Goal: Communication & Community: Participate in discussion

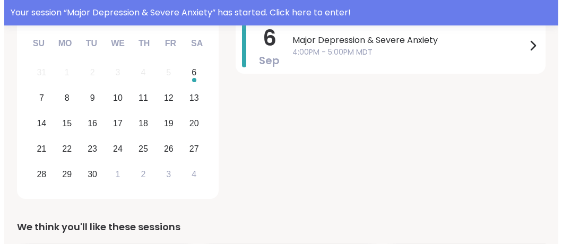
scroll to position [167, 0]
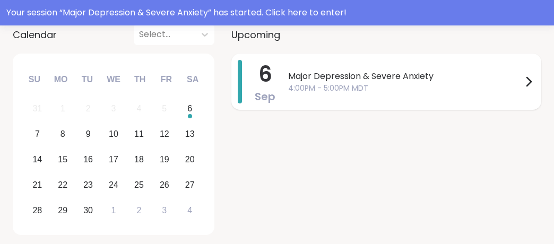
click at [362, 75] on span "Major Depression & Severe Anxiety" at bounding box center [405, 76] width 234 height 13
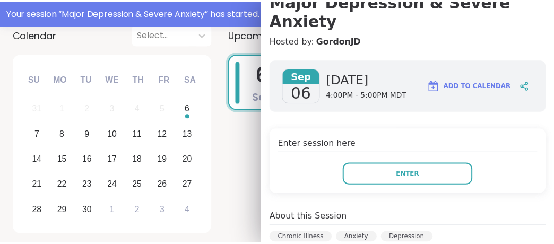
scroll to position [124, 0]
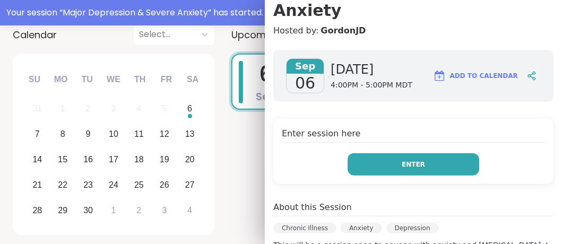
click at [424, 153] on button "Enter" at bounding box center [413, 164] width 132 height 22
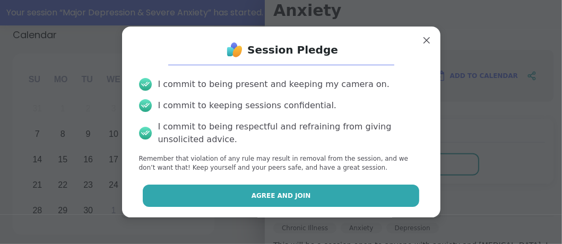
click at [324, 201] on button "Agree and Join" at bounding box center [281, 196] width 276 height 22
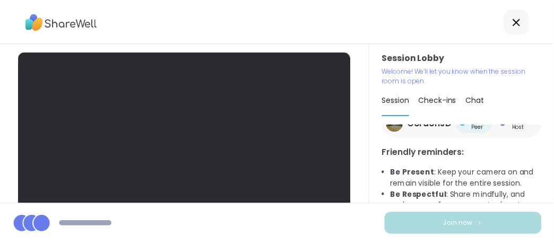
scroll to position [33, 0]
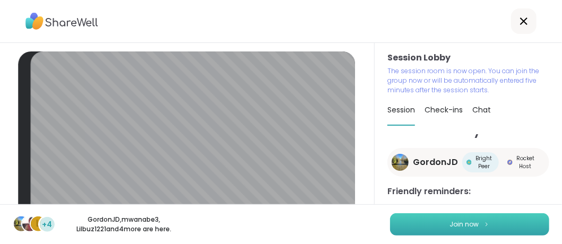
click at [457, 223] on span "Join now" at bounding box center [464, 225] width 29 height 10
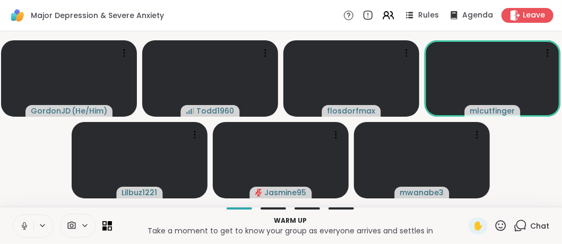
click at [23, 224] on icon at bounding box center [24, 224] width 3 height 5
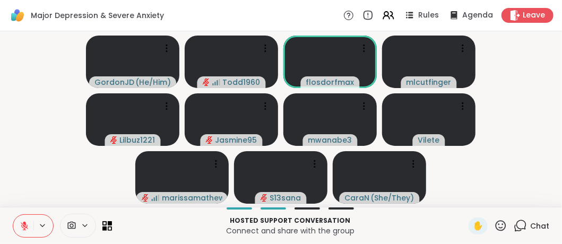
click at [24, 228] on icon at bounding box center [25, 226] width 10 height 10
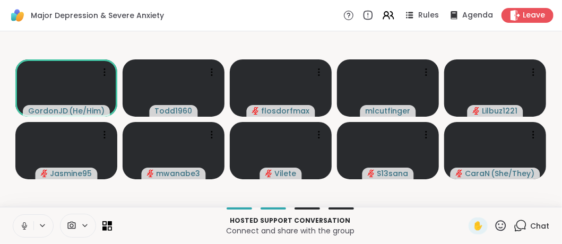
click at [25, 224] on icon at bounding box center [24, 224] width 3 height 5
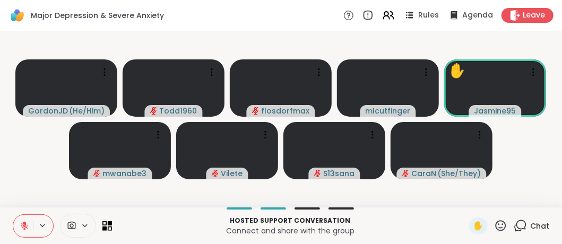
click at [24, 224] on icon at bounding box center [24, 223] width 3 height 4
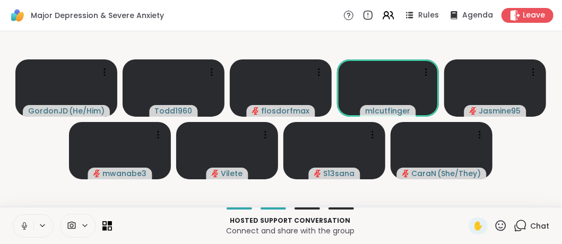
click at [240, 13] on div "Major [MEDICAL_DATA] & Severe Anxiety Rules Agenda Leave" at bounding box center [281, 15] width 562 height 31
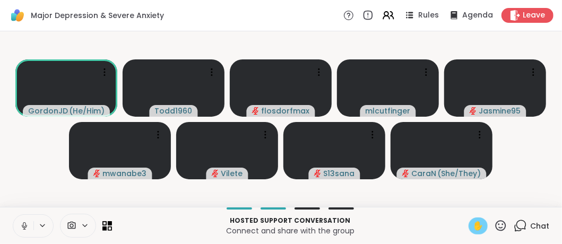
click at [473, 225] on span "✋" at bounding box center [478, 226] width 11 height 13
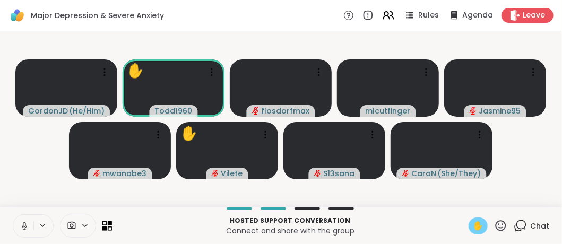
click at [21, 225] on icon at bounding box center [25, 226] width 10 height 10
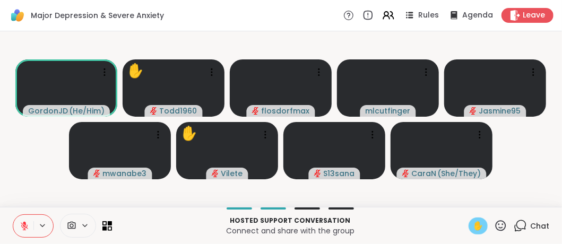
click at [473, 222] on span "✋" at bounding box center [478, 226] width 11 height 13
